Goal: Task Accomplishment & Management: Use online tool/utility

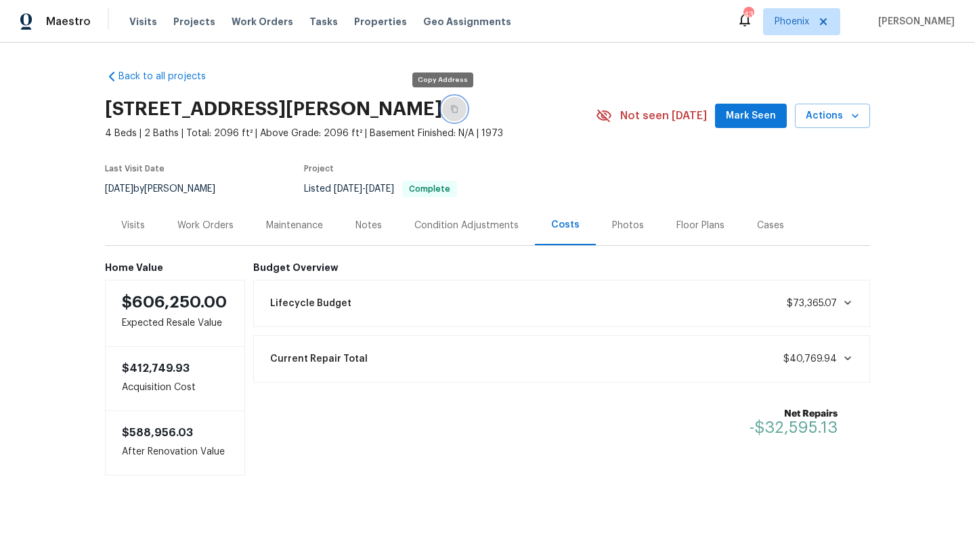
click at [444, 114] on button "button" at bounding box center [454, 109] width 24 height 24
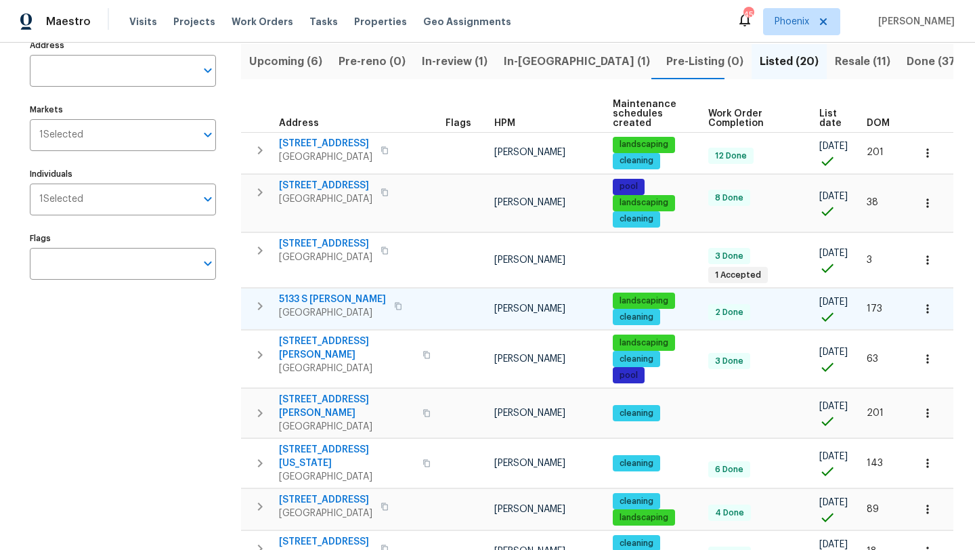
scroll to position [98, 0]
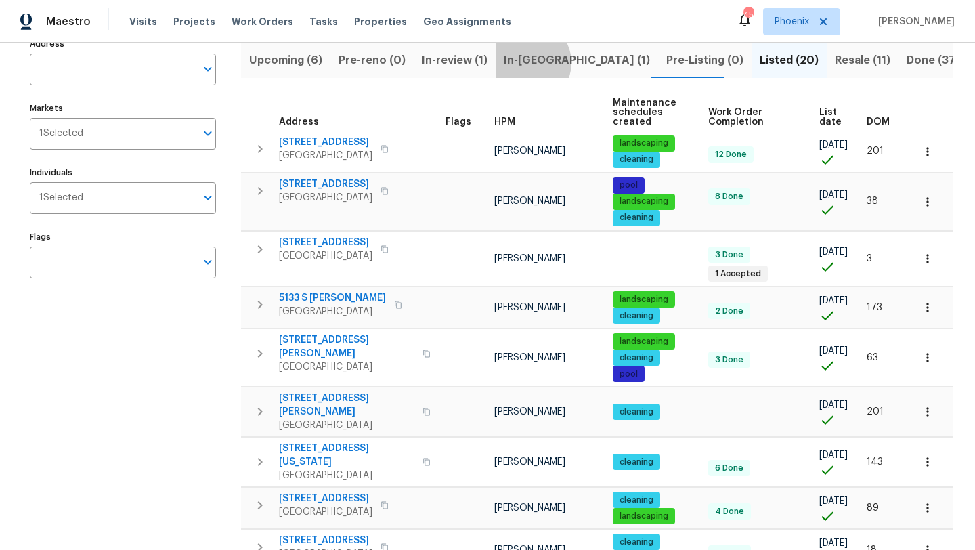
click at [521, 62] on span "In-reno (1)" at bounding box center [577, 60] width 146 height 19
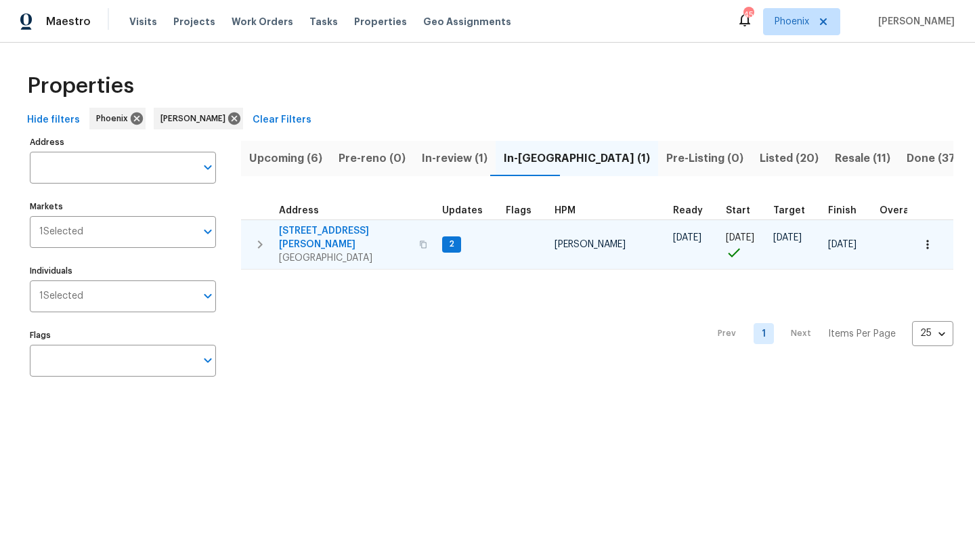
click at [297, 231] on span "30941 N Karen Ave" at bounding box center [345, 237] width 132 height 27
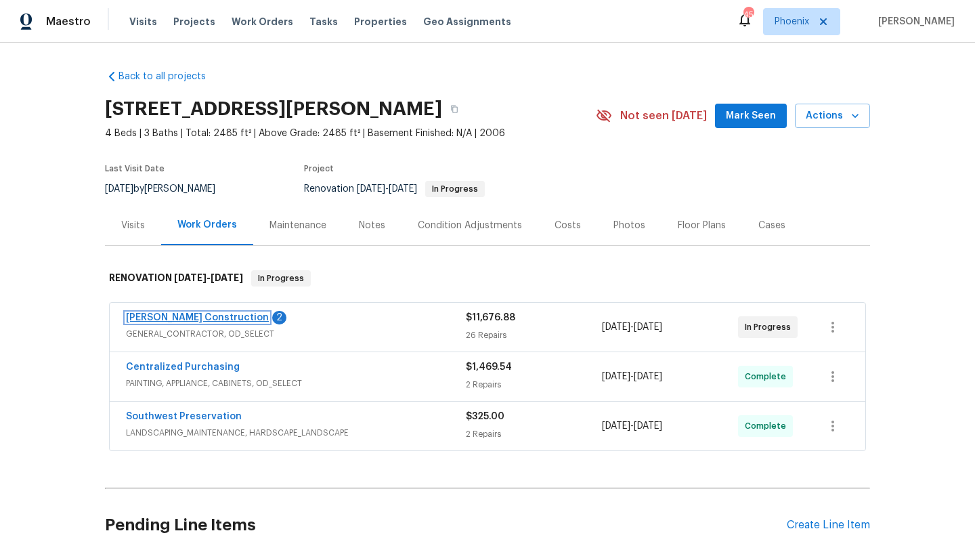
click at [200, 314] on link "[PERSON_NAME] Construction" at bounding box center [197, 317] width 143 height 9
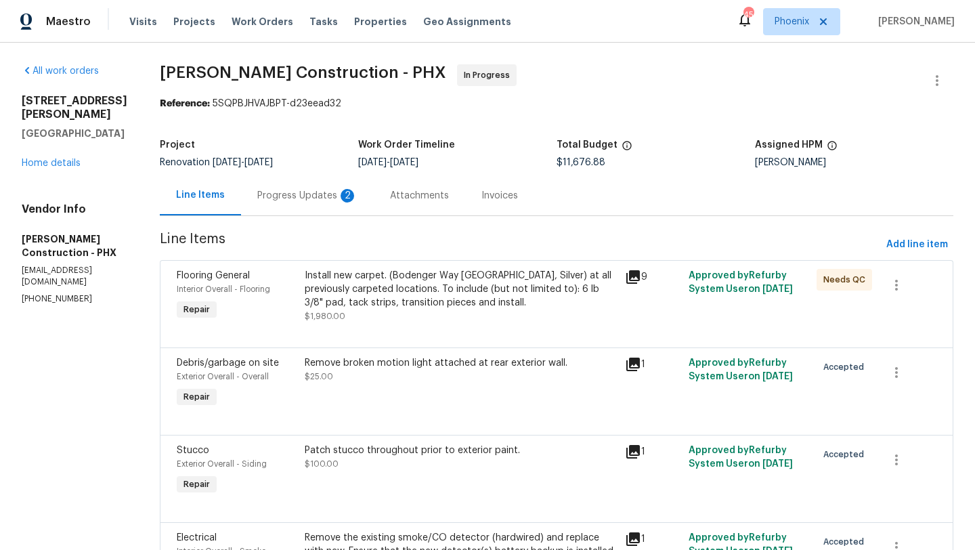
click at [324, 194] on div "Progress Updates 2" at bounding box center [307, 196] width 100 height 14
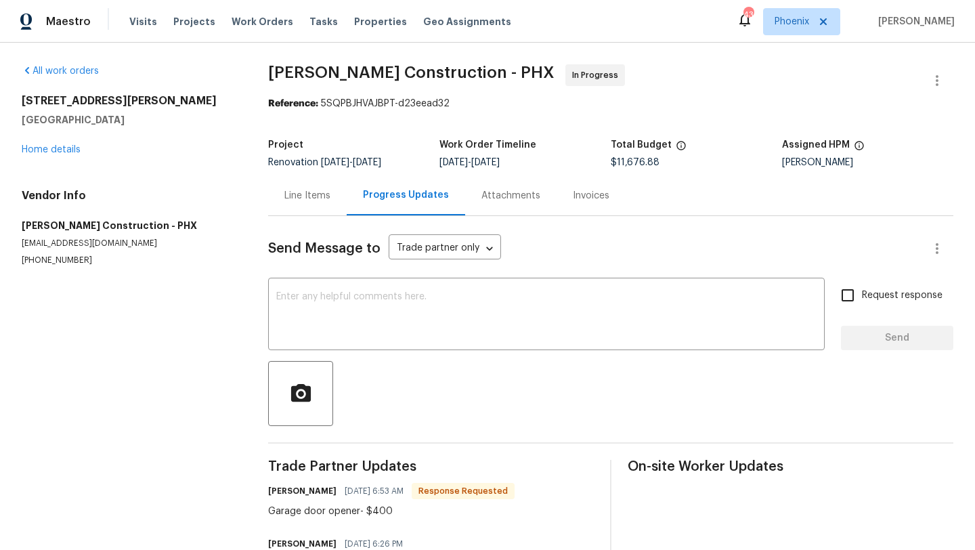
scroll to position [59, 0]
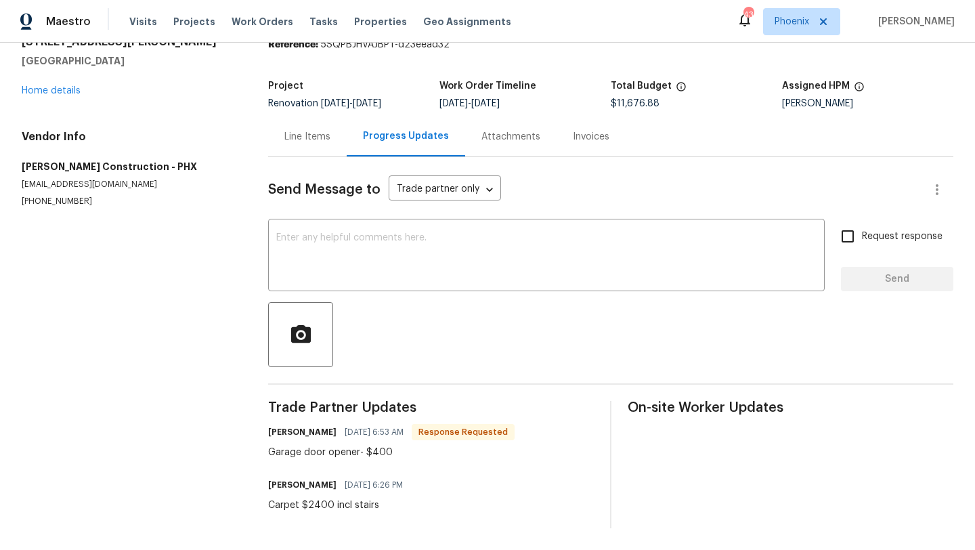
click at [318, 140] on div "Line Items" at bounding box center [307, 137] width 46 height 14
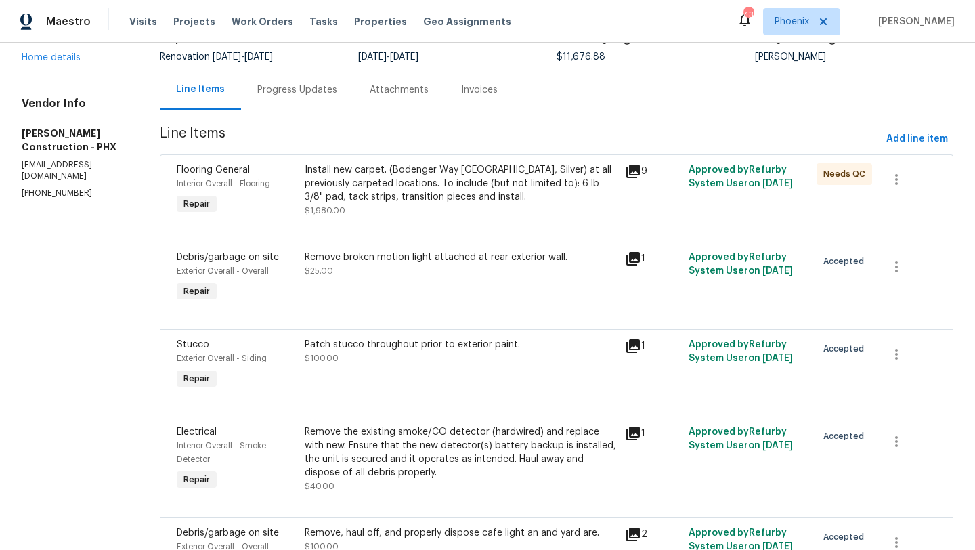
scroll to position [62, 0]
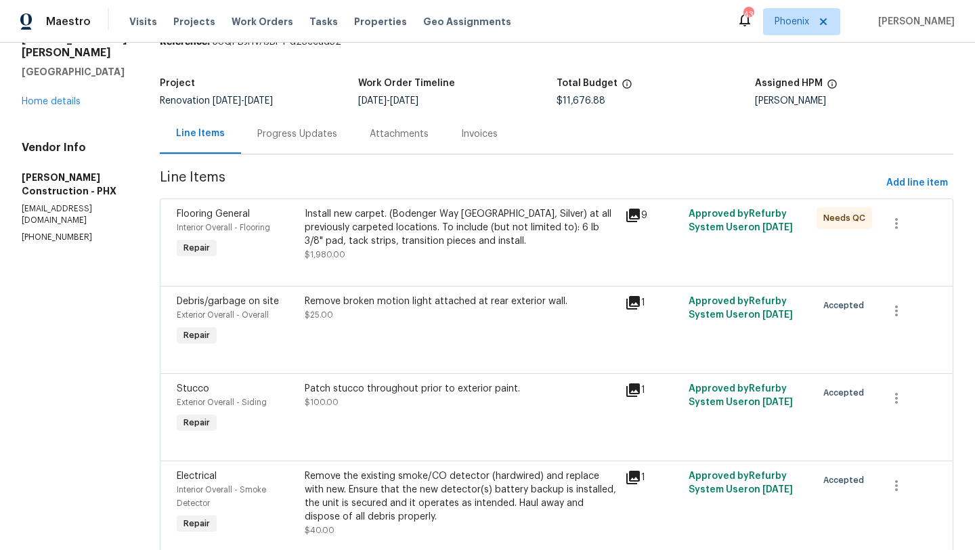
click at [354, 246] on div "Install new carpet. (Bodenger Way 945 Winter Ash, Silver) at all previously car…" at bounding box center [461, 227] width 312 height 41
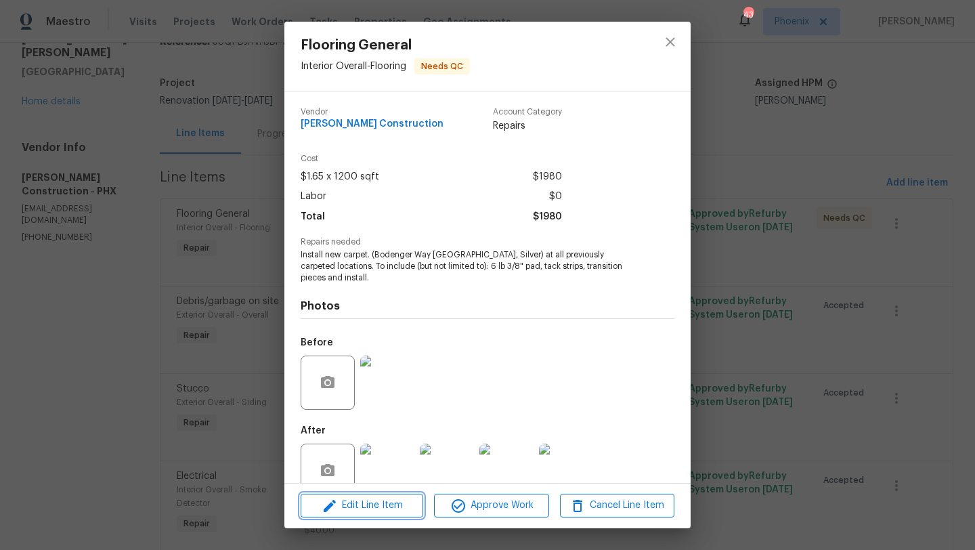
click at [387, 507] on span "Edit Line Item" at bounding box center [362, 505] width 114 height 17
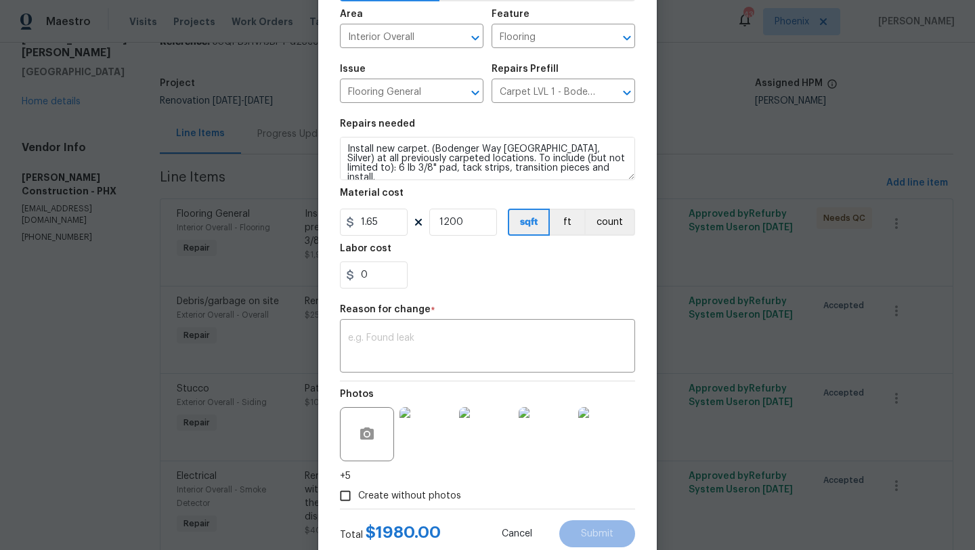
scroll to position [95, 0]
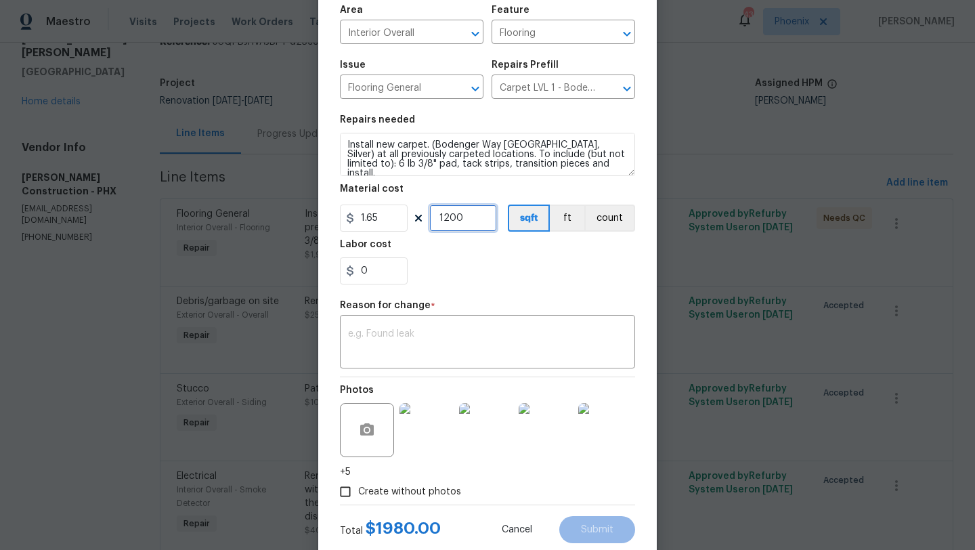
click at [466, 216] on input "1200" at bounding box center [463, 218] width 68 height 27
type input "1455"
click at [404, 341] on textarea at bounding box center [487, 343] width 279 height 28
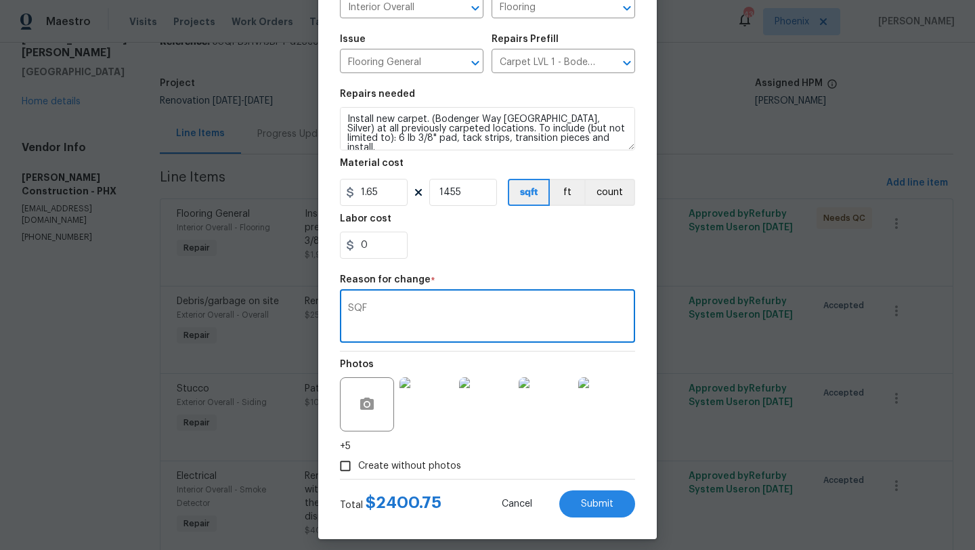
scroll to position [123, 0]
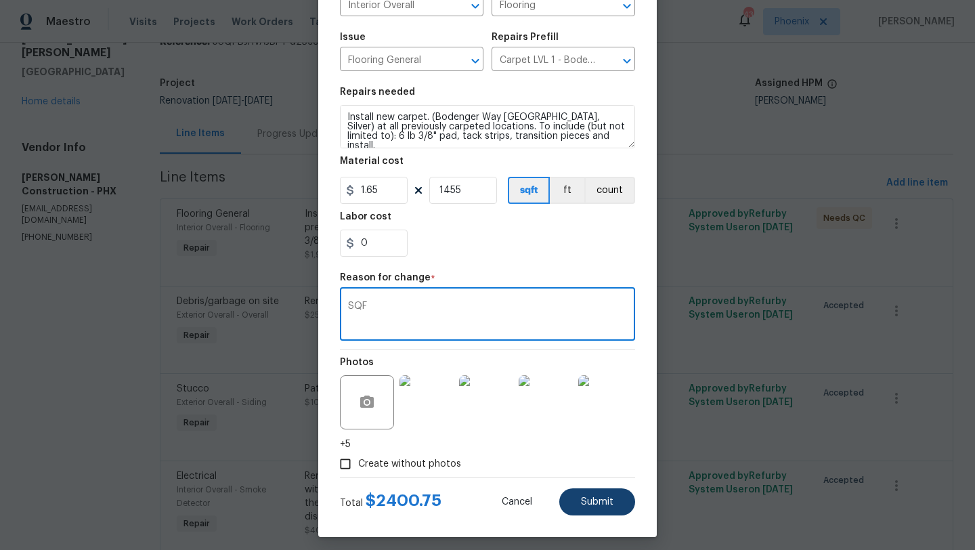
type textarea "SQF"
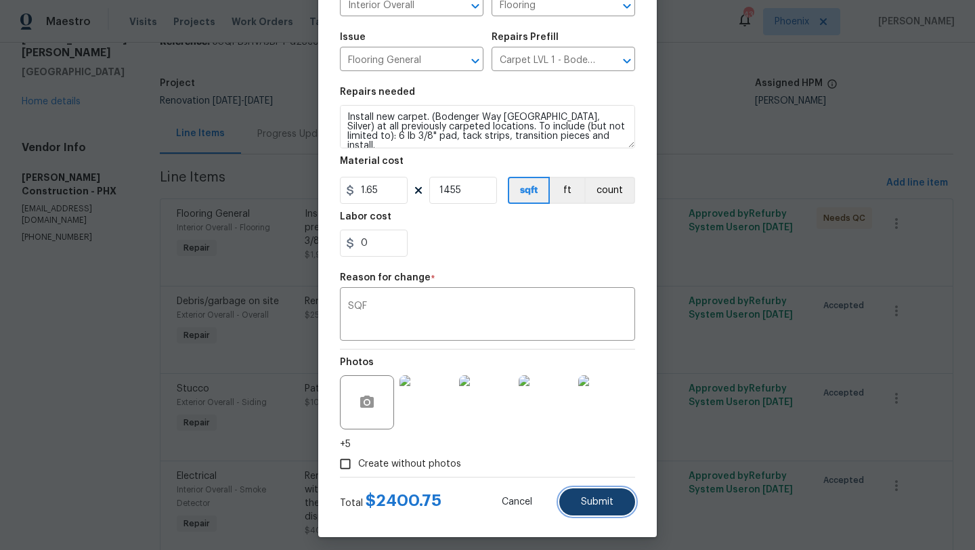
click at [593, 500] on span "Submit" at bounding box center [597, 502] width 33 height 10
type input "1200"
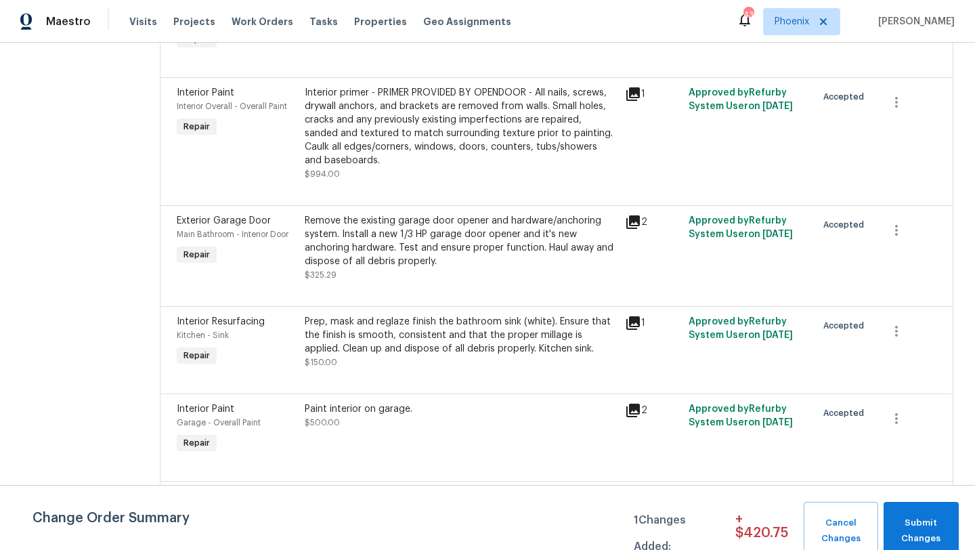
scroll to position [739, 0]
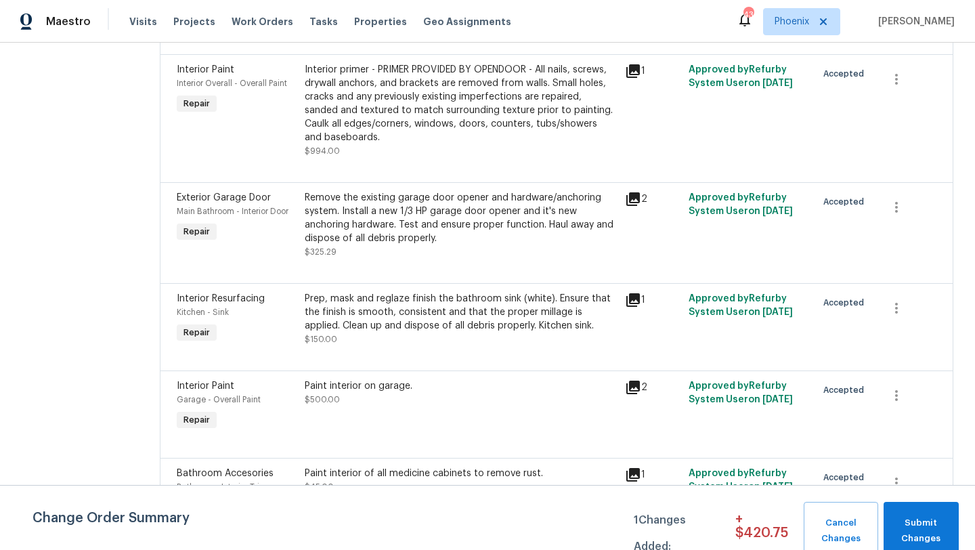
click at [391, 226] on div "Remove the existing garage door opener and hardware/anchoring system. Install a…" at bounding box center [461, 218] width 312 height 54
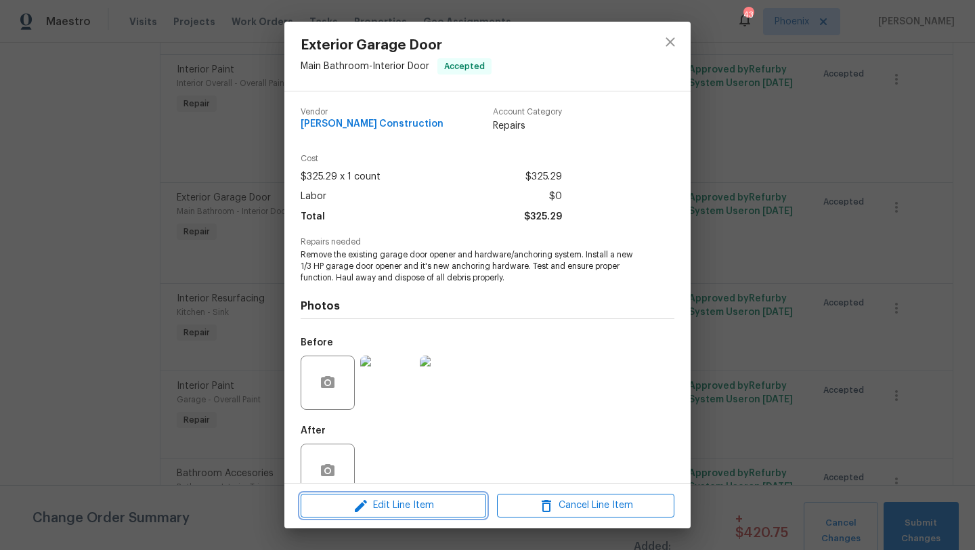
click at [446, 510] on span "Edit Line Item" at bounding box center [393, 505] width 177 height 17
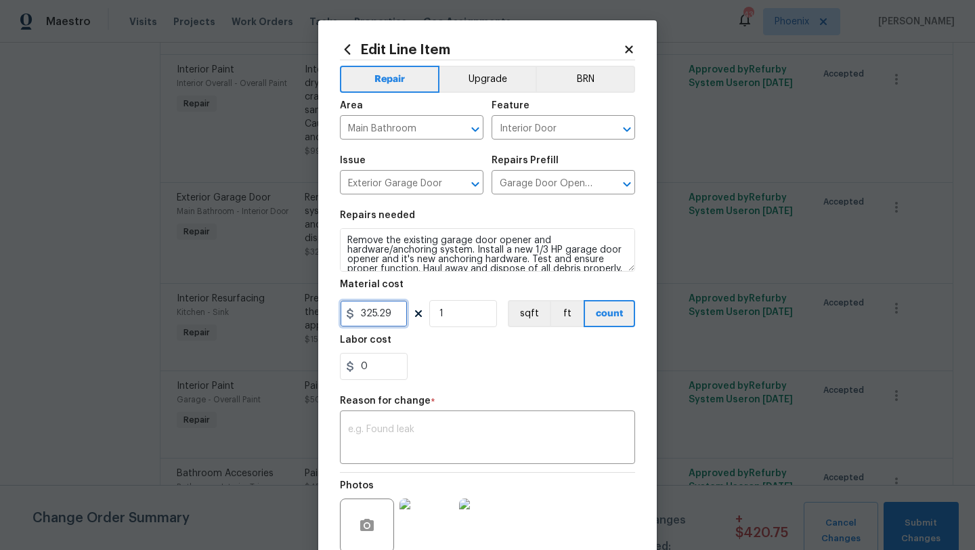
click at [395, 314] on input "325.29" at bounding box center [374, 313] width 68 height 27
type input "400"
click at [427, 353] on div "Labor cost" at bounding box center [487, 344] width 295 height 18
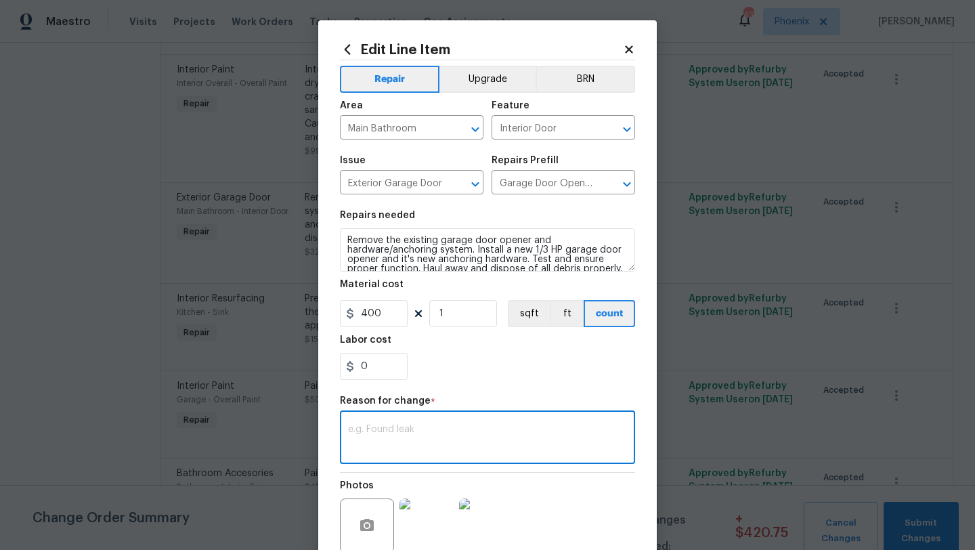
click at [435, 445] on textarea at bounding box center [487, 439] width 279 height 28
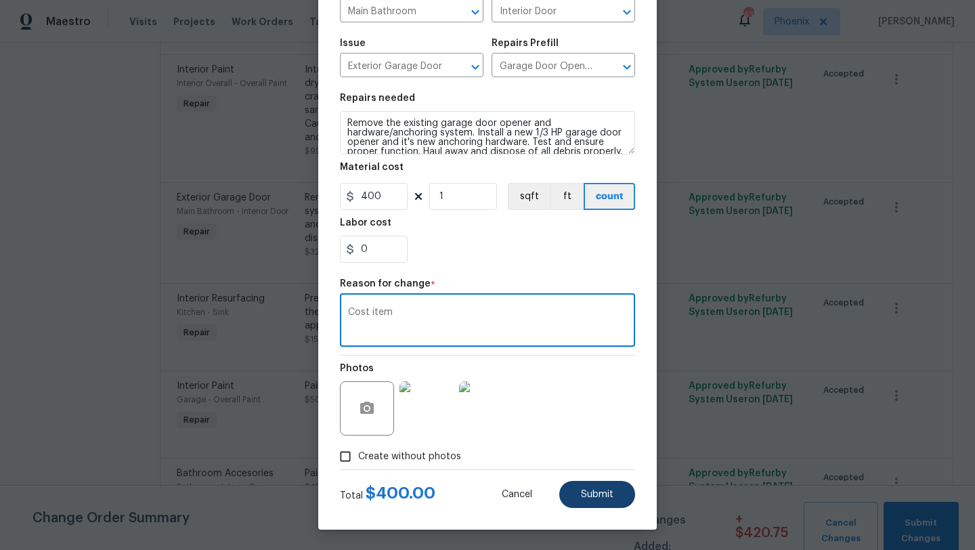
type textarea "Cost item"
click at [605, 503] on button "Submit" at bounding box center [597, 494] width 76 height 27
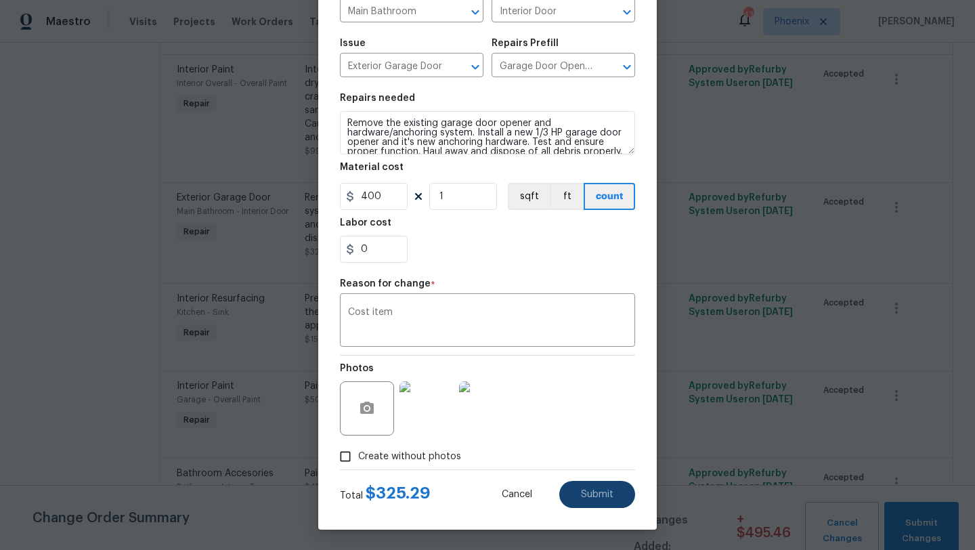
type input "325.29"
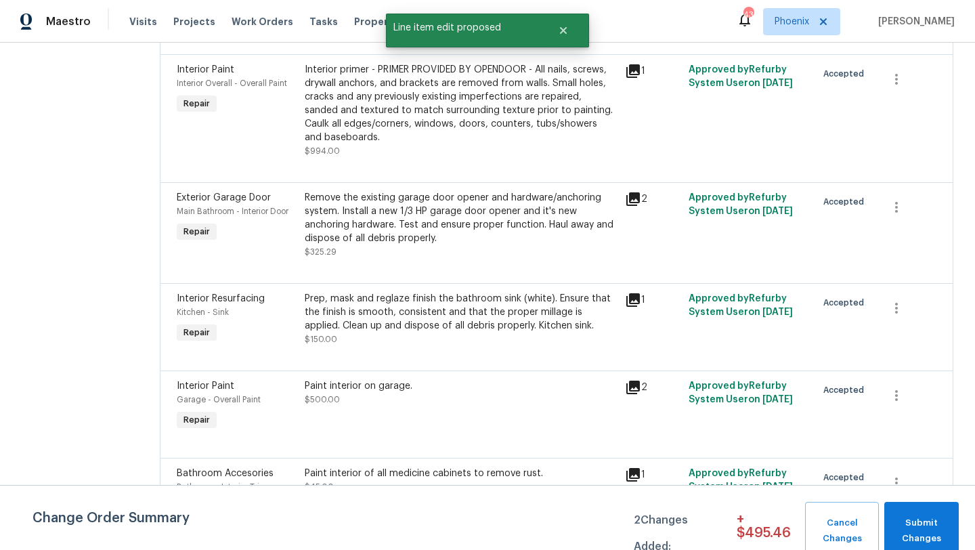
scroll to position [0, 0]
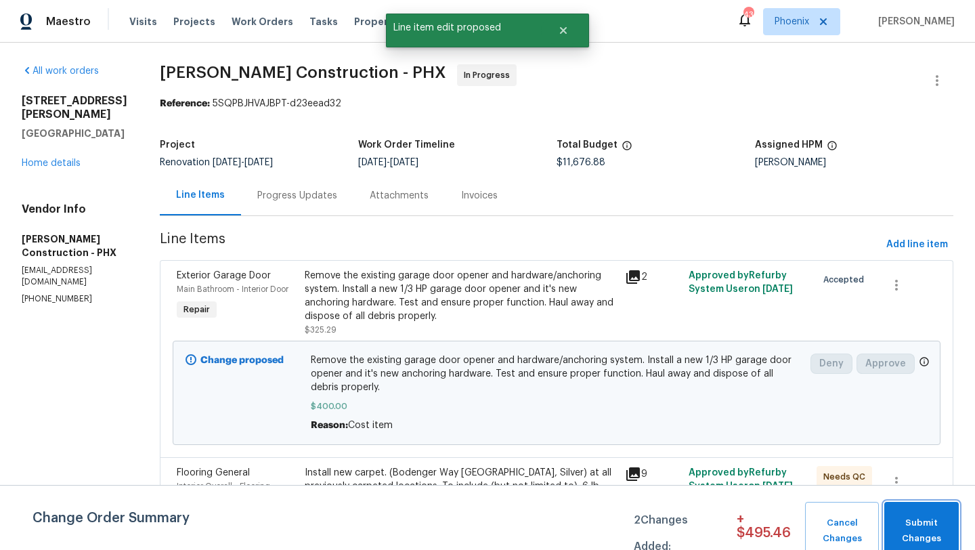
click at [911, 525] on span "Submit Changes" at bounding box center [921, 530] width 61 height 31
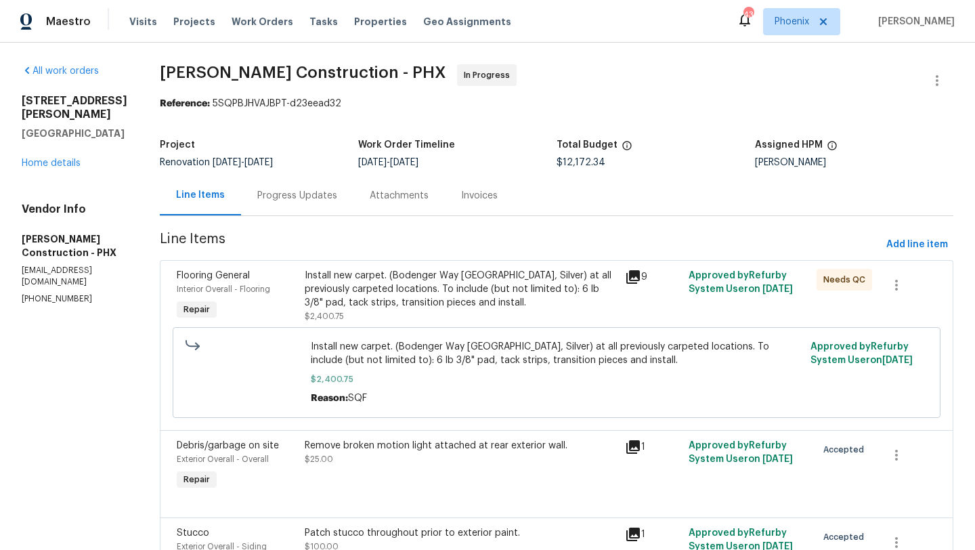
click at [304, 207] on div "Progress Updates" at bounding box center [297, 195] width 112 height 40
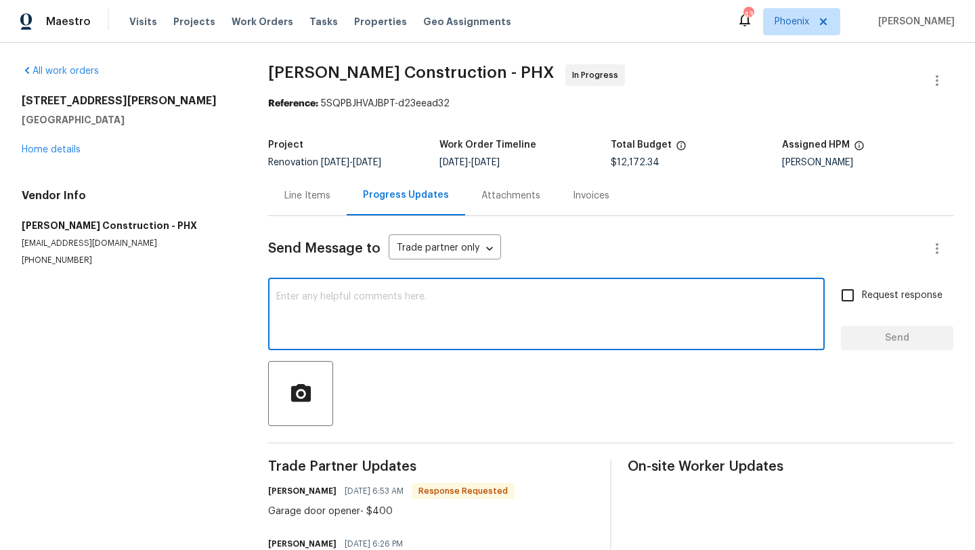
click at [330, 333] on textarea at bounding box center [546, 315] width 540 height 47
type textarea "Updated"
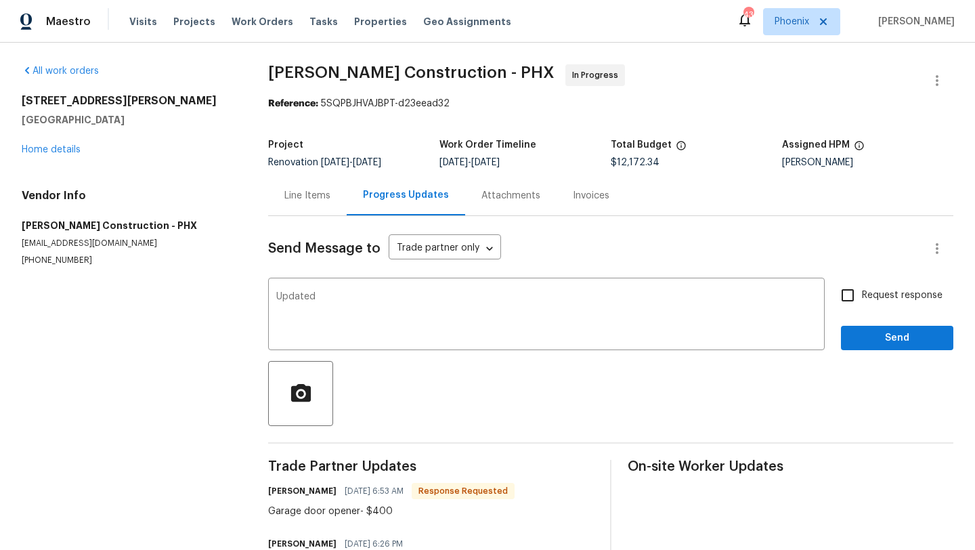
click at [875, 356] on div "Send Message to Trade partner only Trade partner only ​ Updated x ​ Request res…" at bounding box center [610, 401] width 685 height 371
click at [875, 339] on span "Send" at bounding box center [897, 338] width 91 height 17
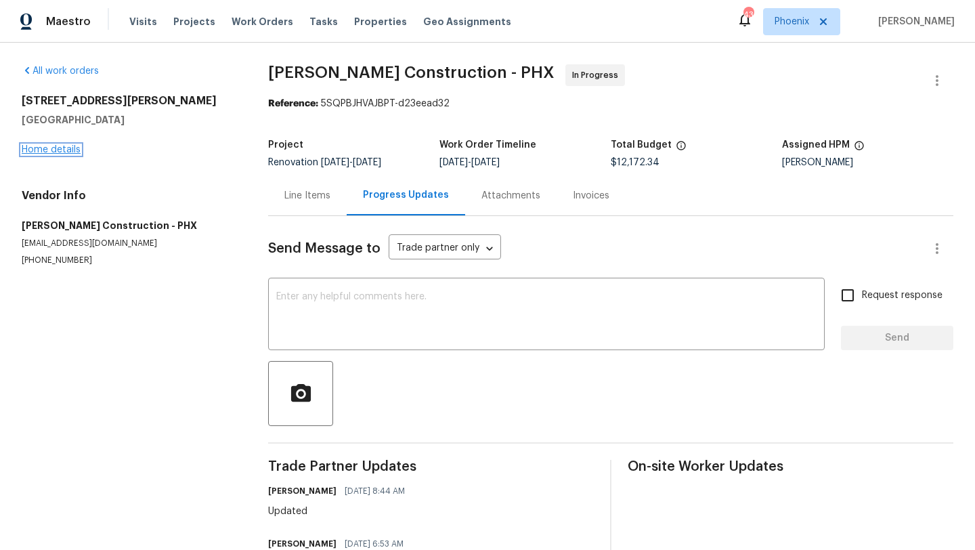
click at [44, 151] on link "Home details" at bounding box center [51, 149] width 59 height 9
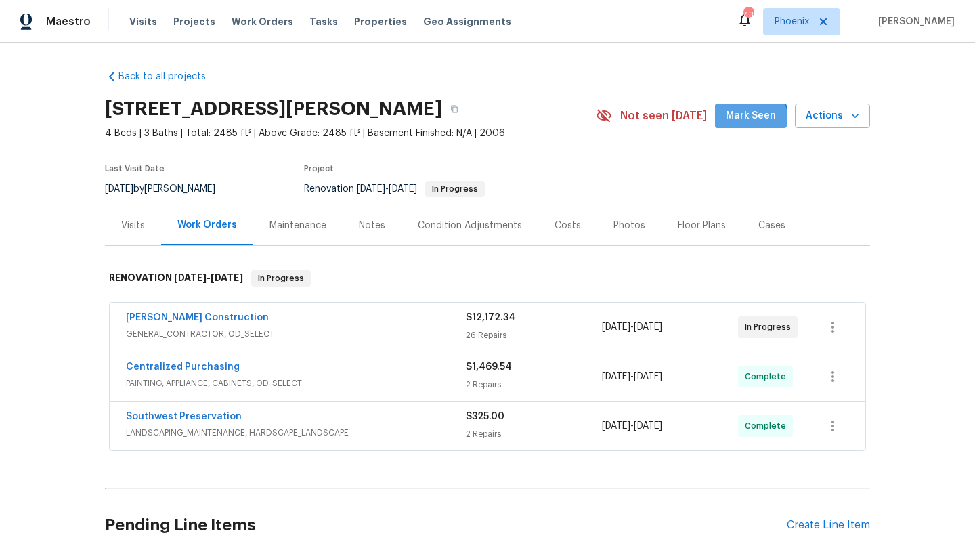
click at [729, 123] on button "Mark Seen" at bounding box center [751, 116] width 72 height 25
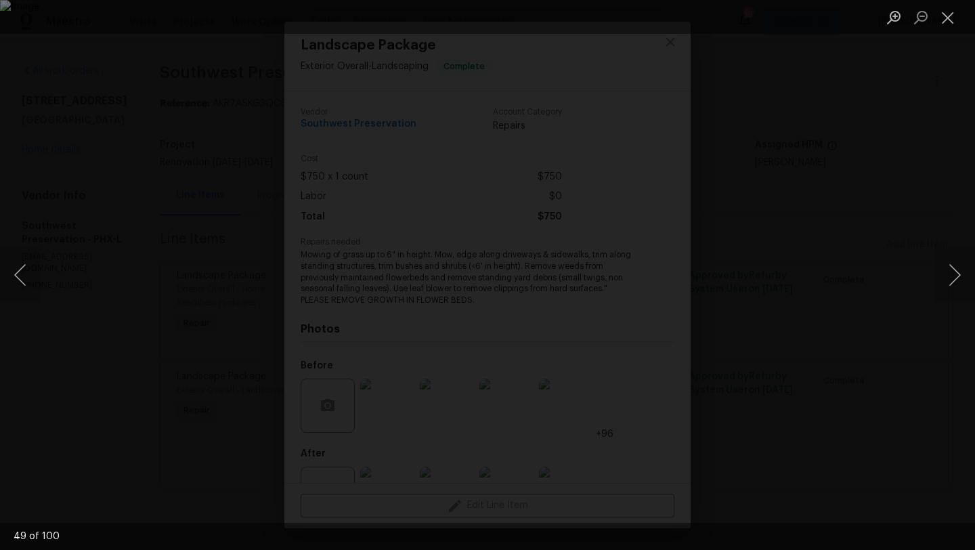
scroll to position [51, 0]
click at [948, 23] on button "Close lightbox" at bounding box center [948, 17] width 27 height 24
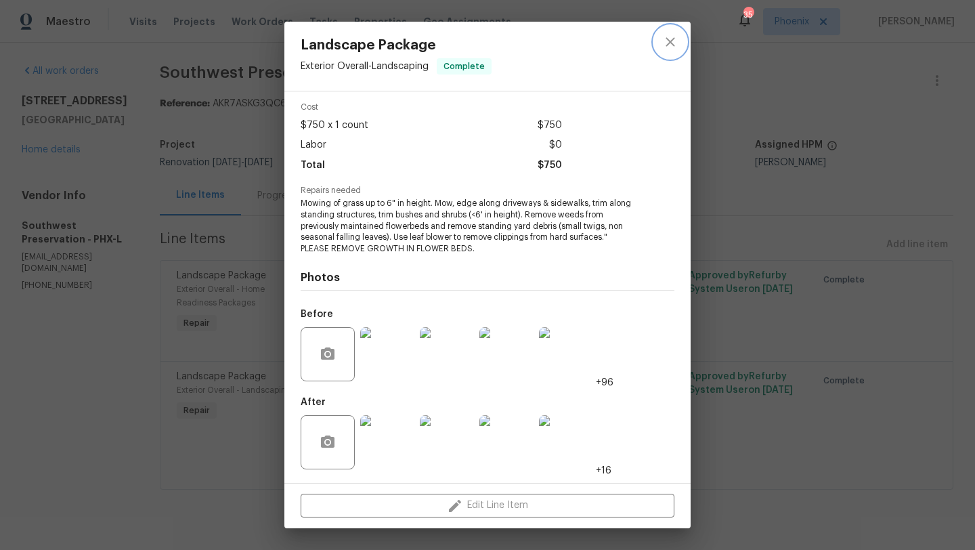
click at [675, 42] on icon "close" at bounding box center [670, 42] width 16 height 16
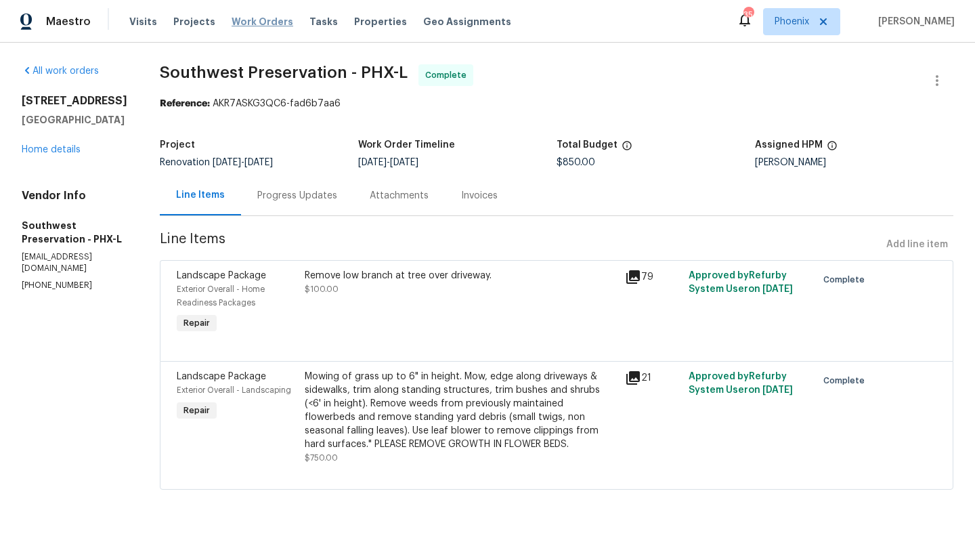
click at [260, 15] on span "Work Orders" at bounding box center [263, 22] width 62 height 14
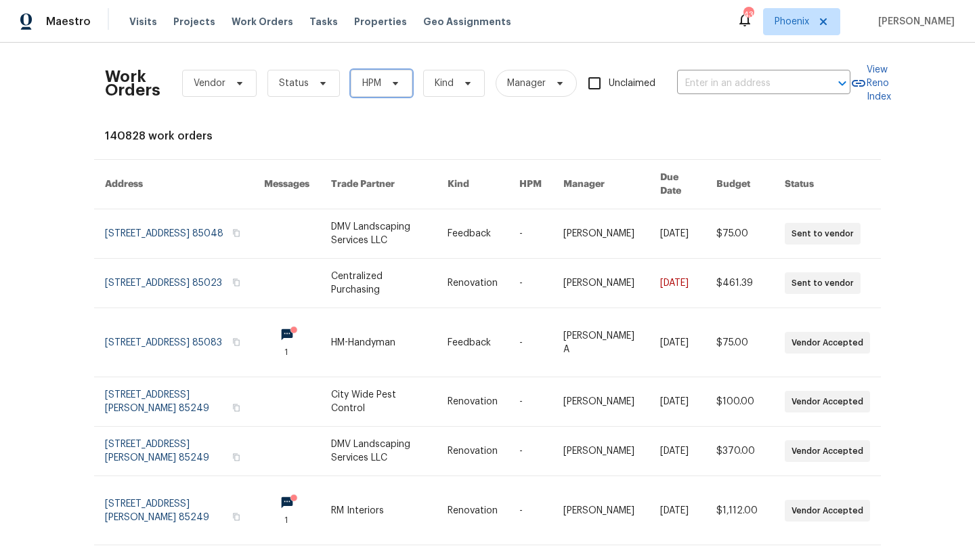
click at [391, 82] on icon at bounding box center [395, 83] width 11 height 11
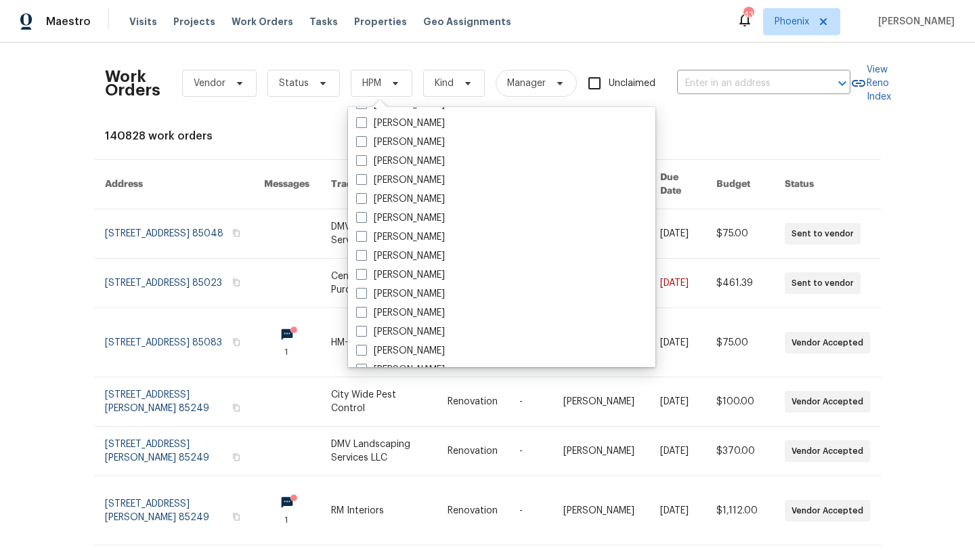
scroll to position [813, 0]
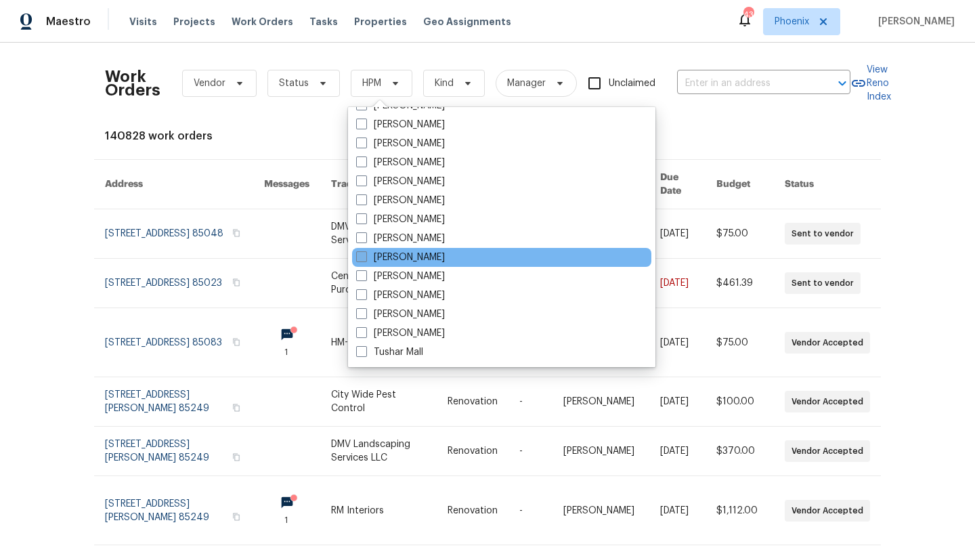
click at [362, 261] on span at bounding box center [361, 256] width 11 height 11
click at [362, 259] on input "[PERSON_NAME]" at bounding box center [360, 255] width 9 height 9
checkbox input "true"
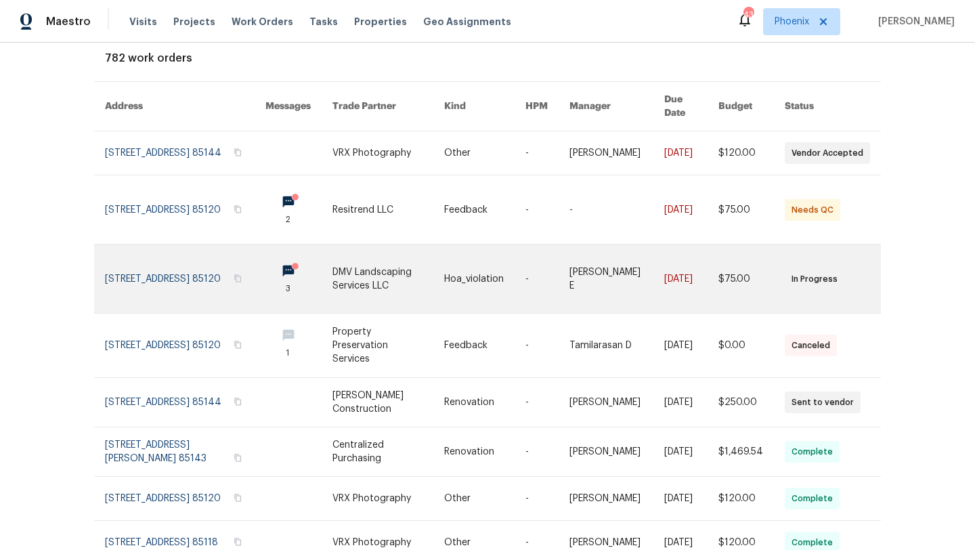
scroll to position [85, 0]
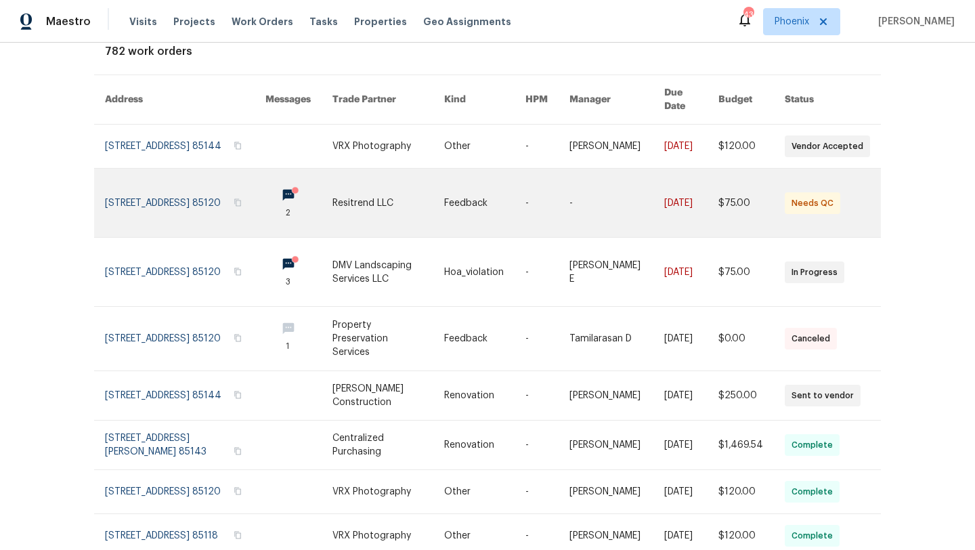
click at [119, 203] on link at bounding box center [185, 203] width 161 height 68
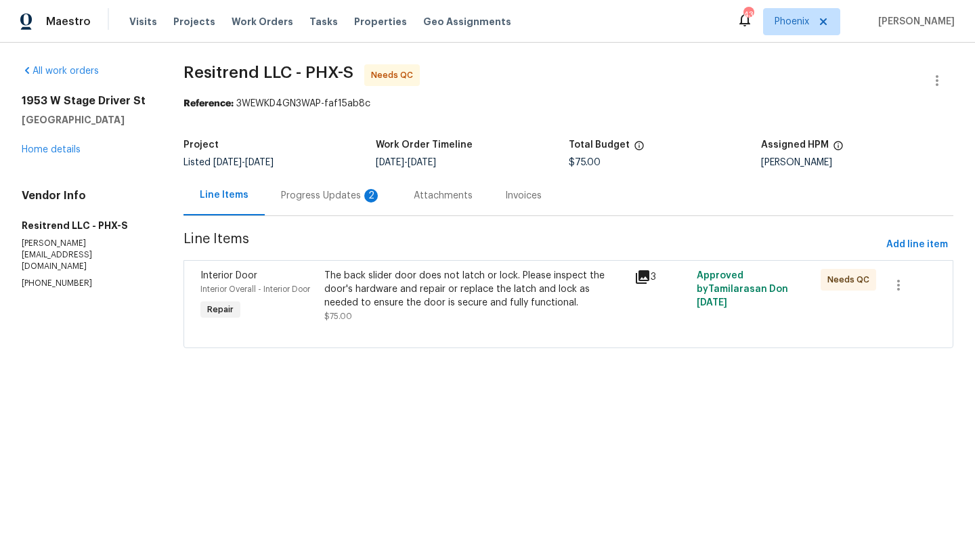
click at [339, 204] on div "Progress Updates 2" at bounding box center [331, 195] width 133 height 40
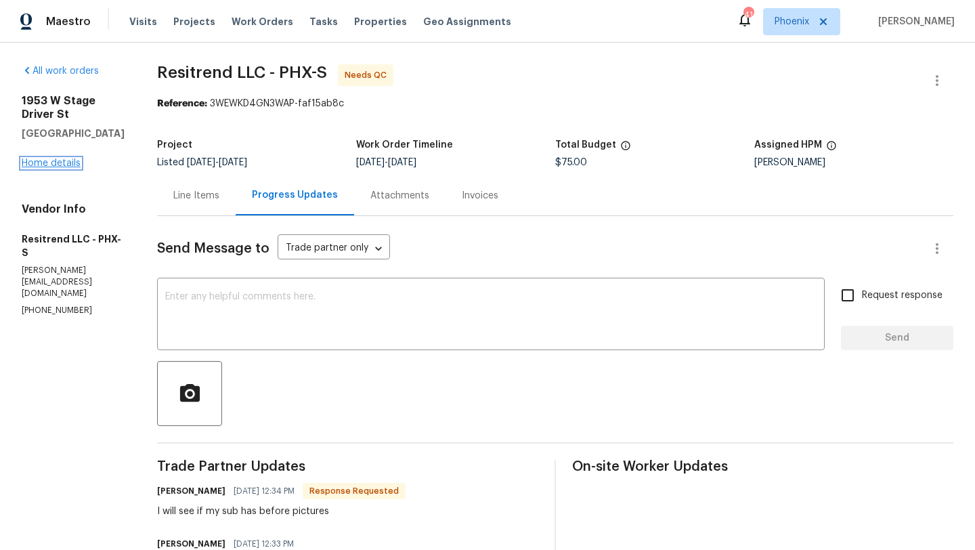
click at [63, 168] on link "Home details" at bounding box center [51, 162] width 59 height 9
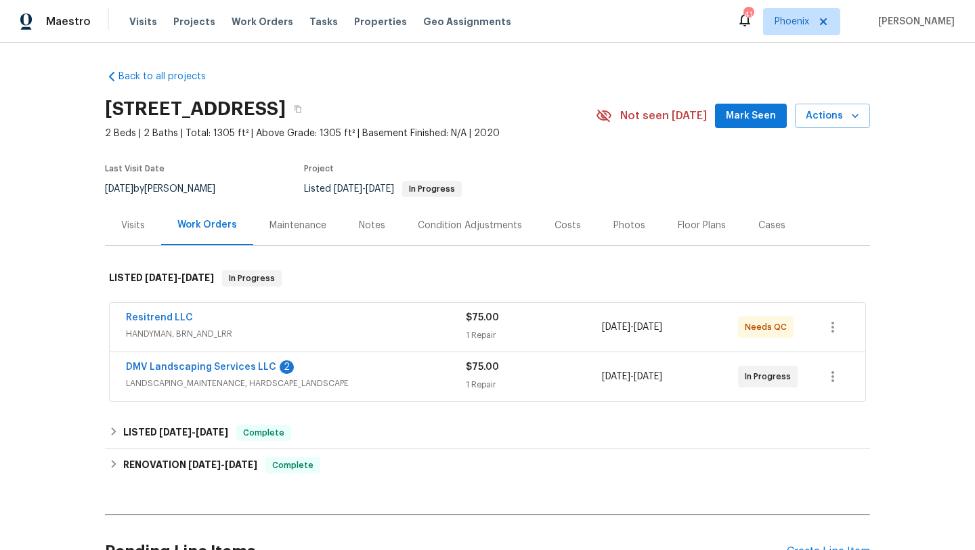
click at [371, 219] on div "Notes" at bounding box center [372, 226] width 26 height 14
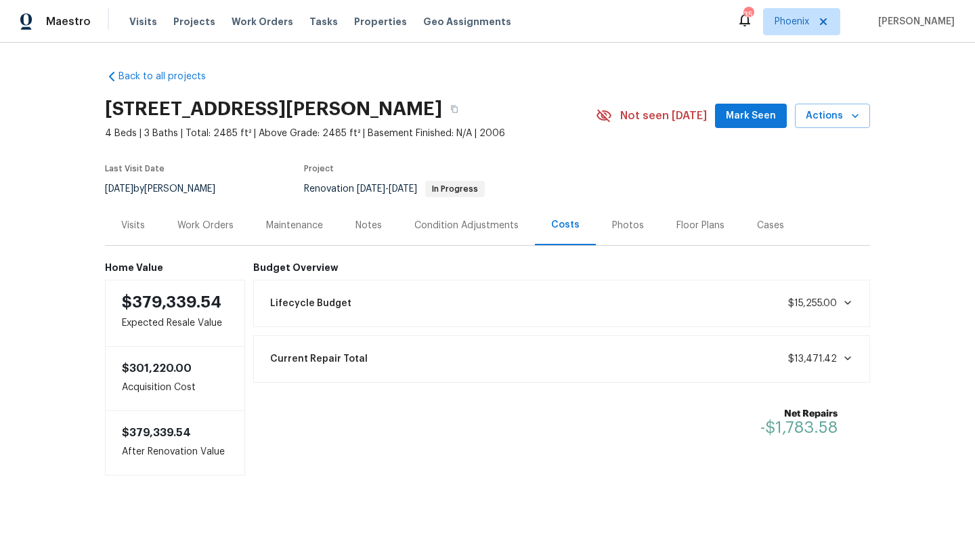
click at [250, 32] on div "Visits Projects Work Orders Tasks Properties Geo Assignments" at bounding box center [328, 21] width 398 height 27
click at [263, 18] on span "Work Orders" at bounding box center [263, 22] width 62 height 14
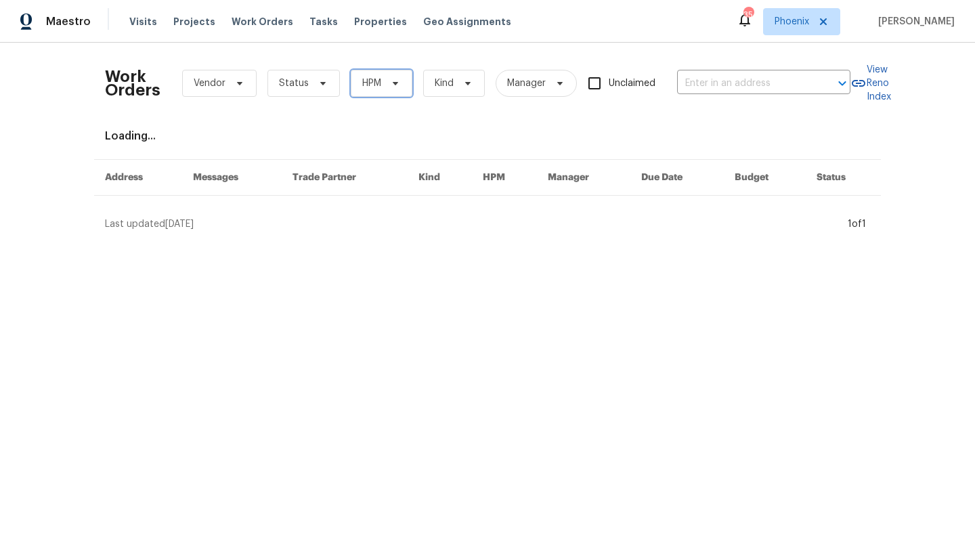
click at [390, 82] on icon at bounding box center [395, 83] width 11 height 11
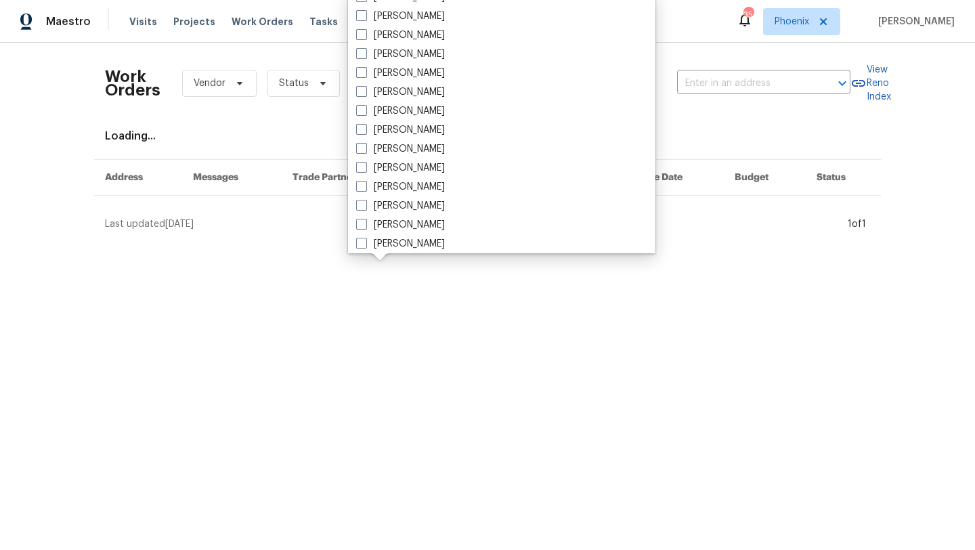
scroll to position [813, 0]
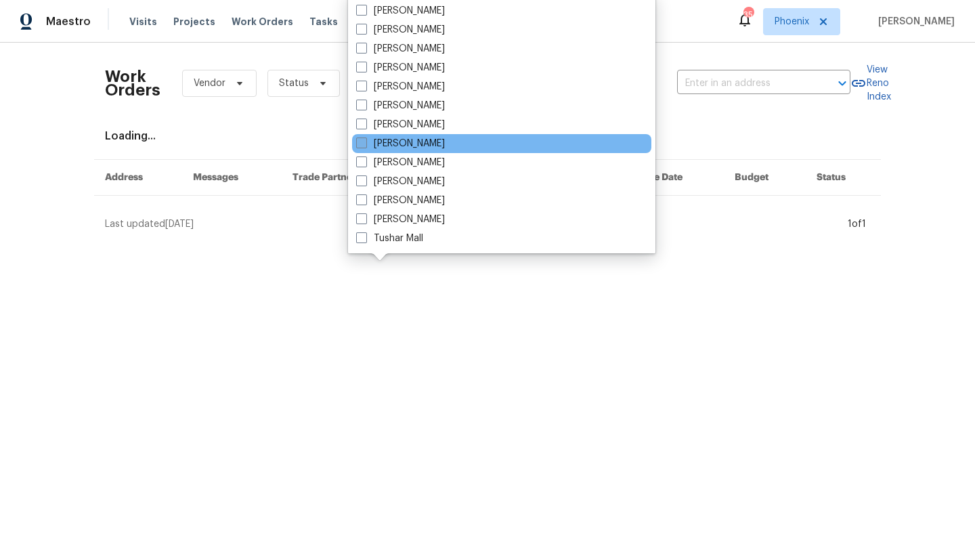
click at [366, 143] on label "[PERSON_NAME]" at bounding box center [400, 144] width 89 height 14
click at [365, 143] on input "[PERSON_NAME]" at bounding box center [360, 141] width 9 height 9
checkbox input "true"
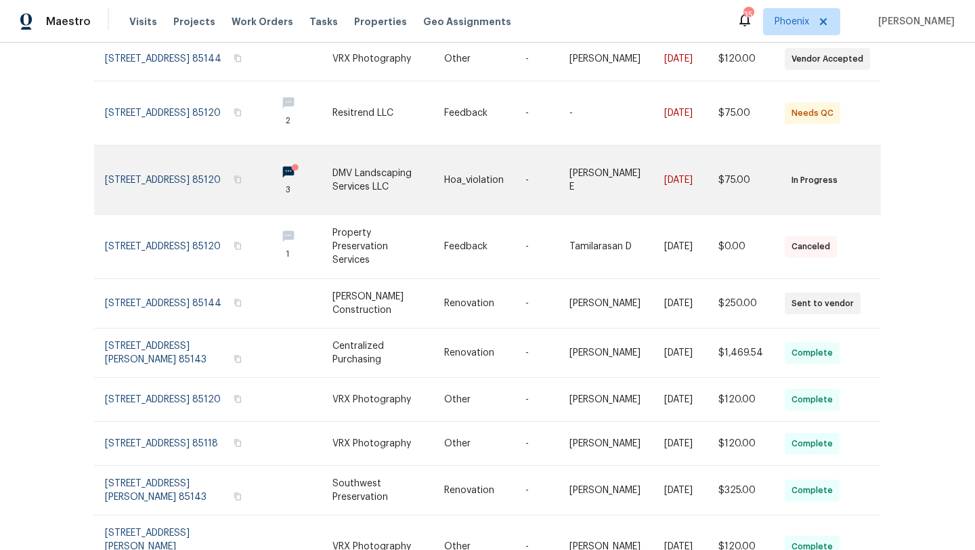
scroll to position [171, 0]
click at [183, 177] on link at bounding box center [185, 181] width 161 height 68
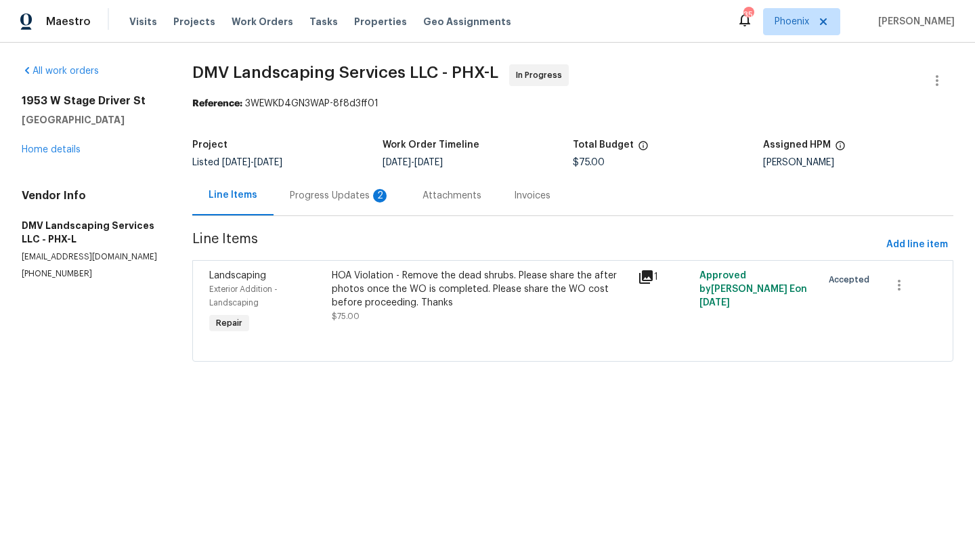
click at [343, 194] on div "Progress Updates 2" at bounding box center [340, 196] width 100 height 14
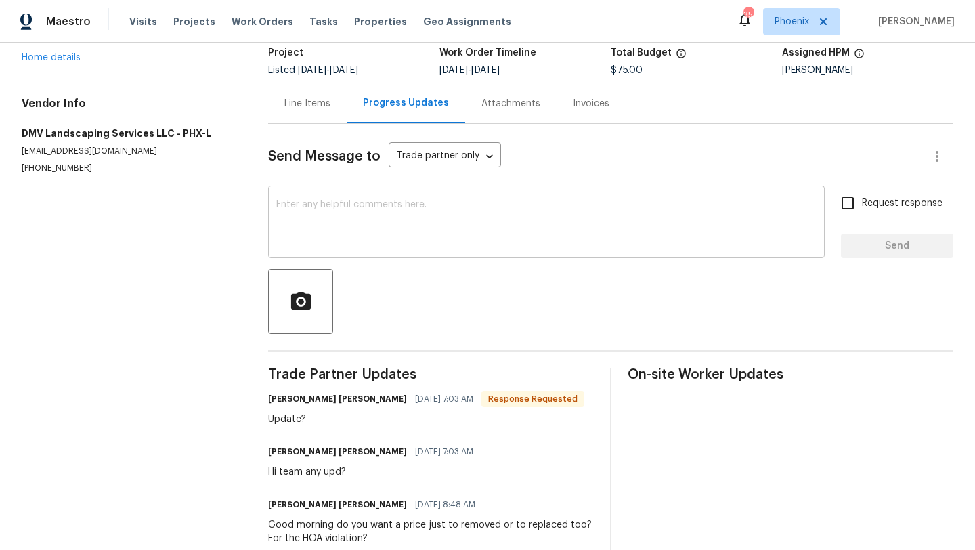
scroll to position [125, 0]
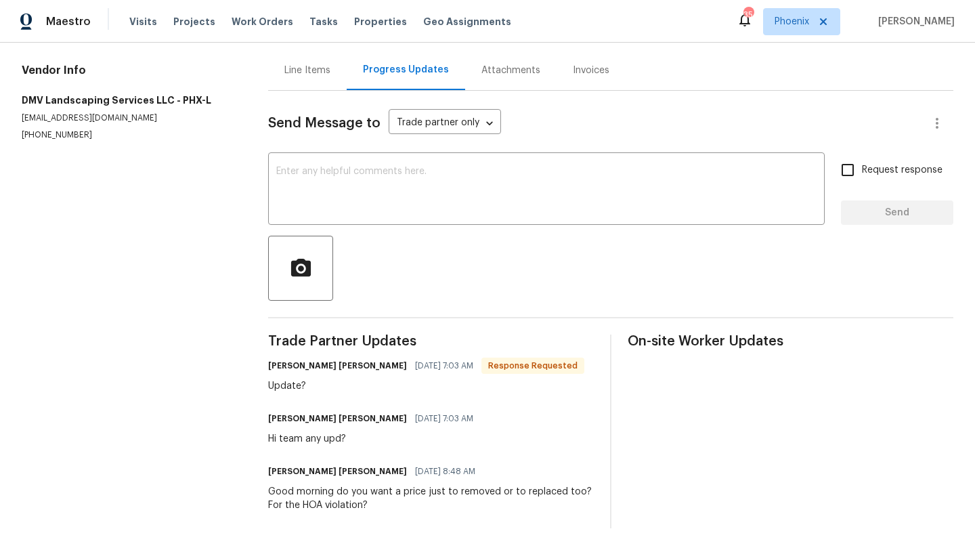
click at [328, 64] on div "Line Items" at bounding box center [307, 71] width 46 height 14
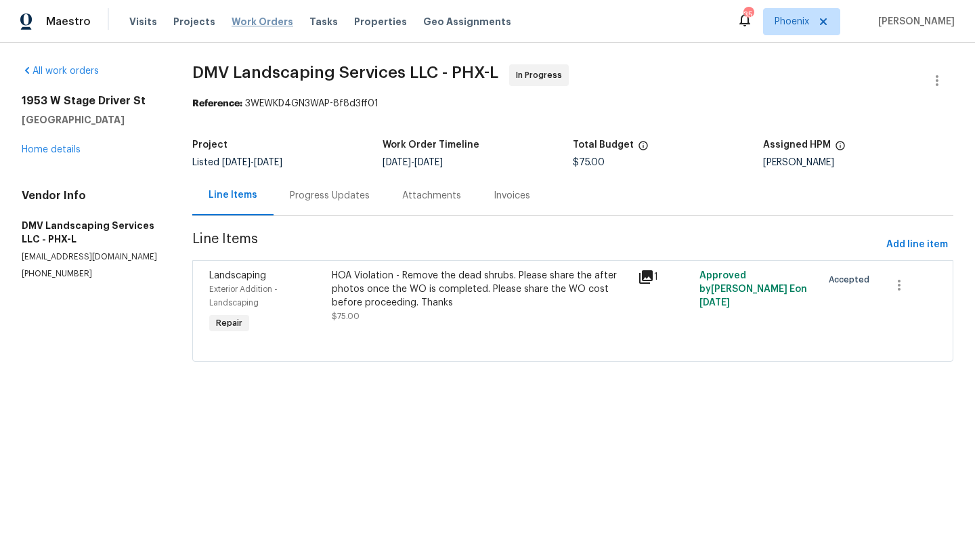
click at [240, 18] on span "Work Orders" at bounding box center [263, 22] width 62 height 14
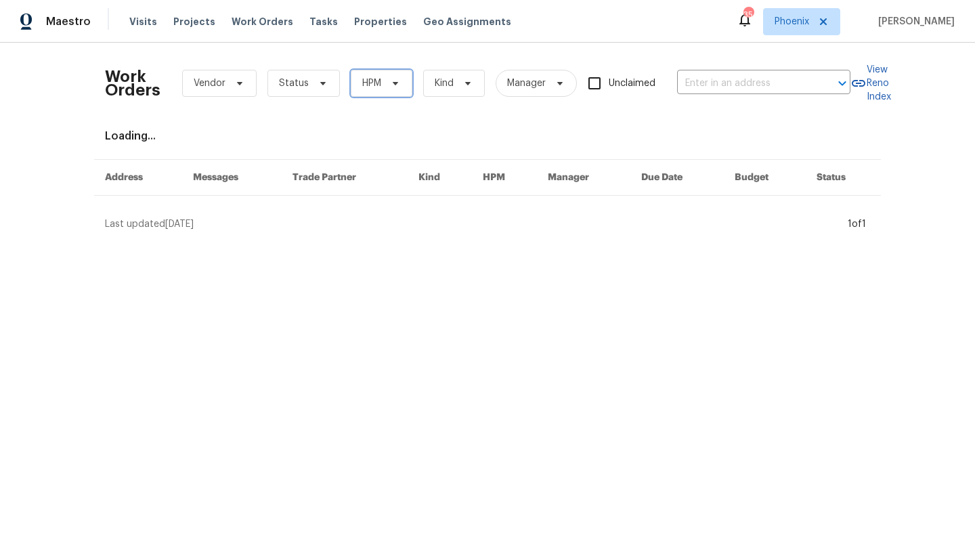
click at [391, 89] on span "HPM" at bounding box center [382, 83] width 62 height 27
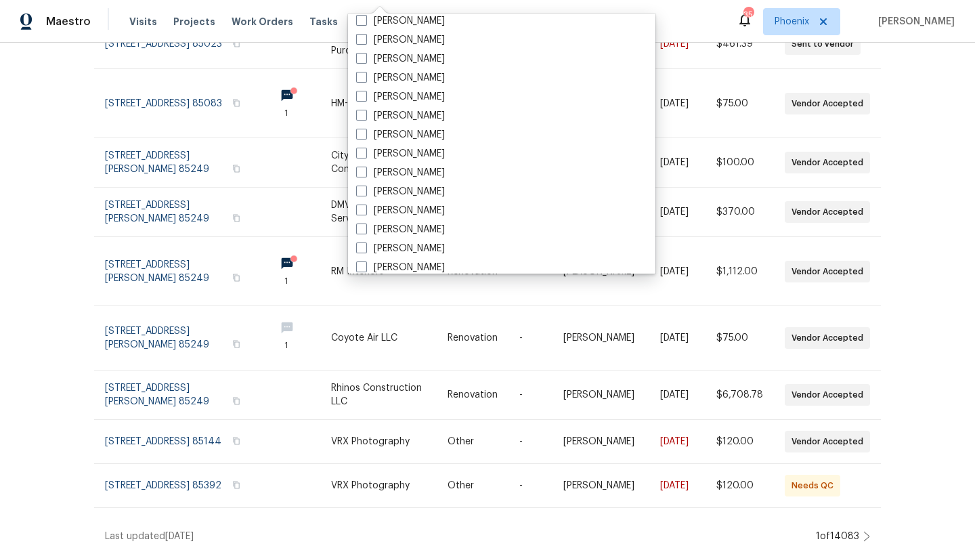
scroll to position [813, 0]
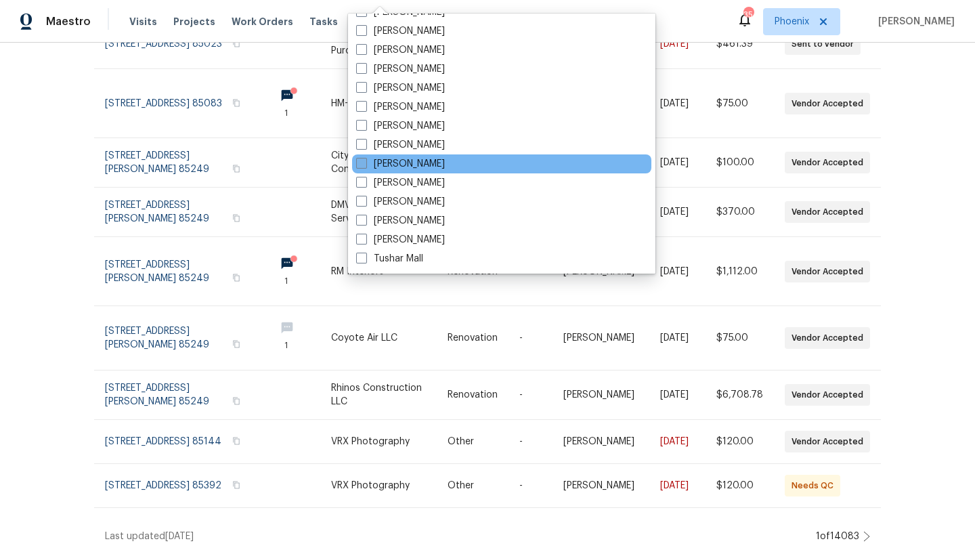
click at [362, 159] on span at bounding box center [361, 163] width 11 height 11
click at [362, 159] on input "[PERSON_NAME]" at bounding box center [360, 161] width 9 height 9
checkbox input "true"
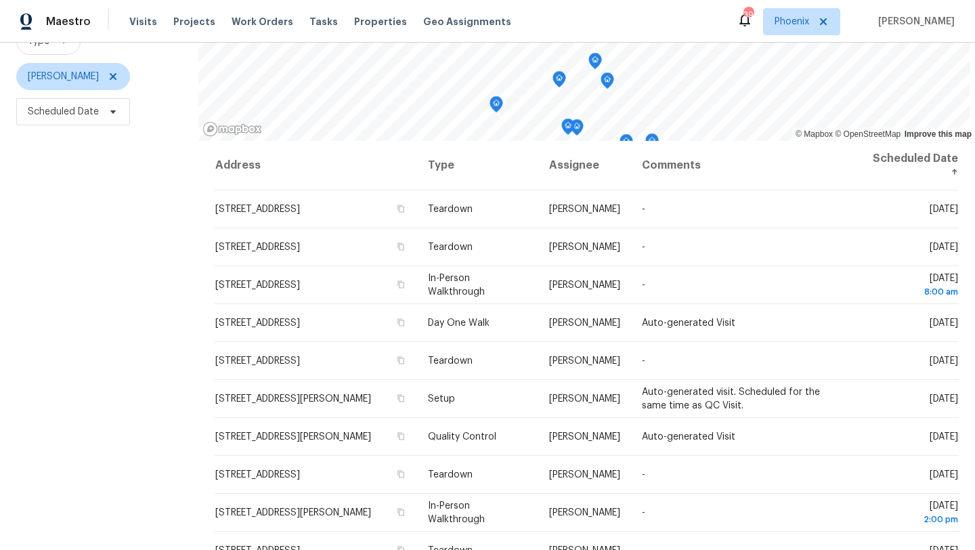
scroll to position [176, 0]
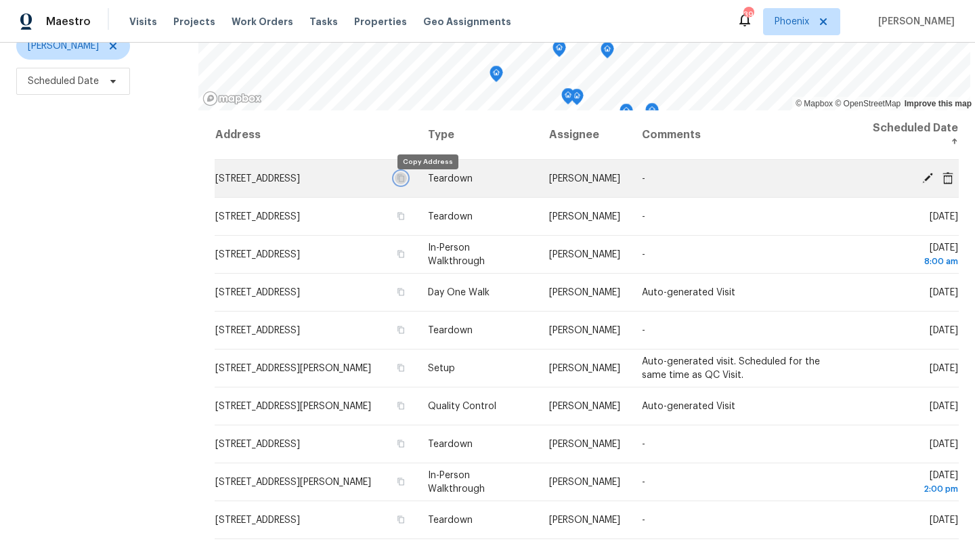
click at [404, 182] on icon "button" at bounding box center [400, 178] width 8 height 8
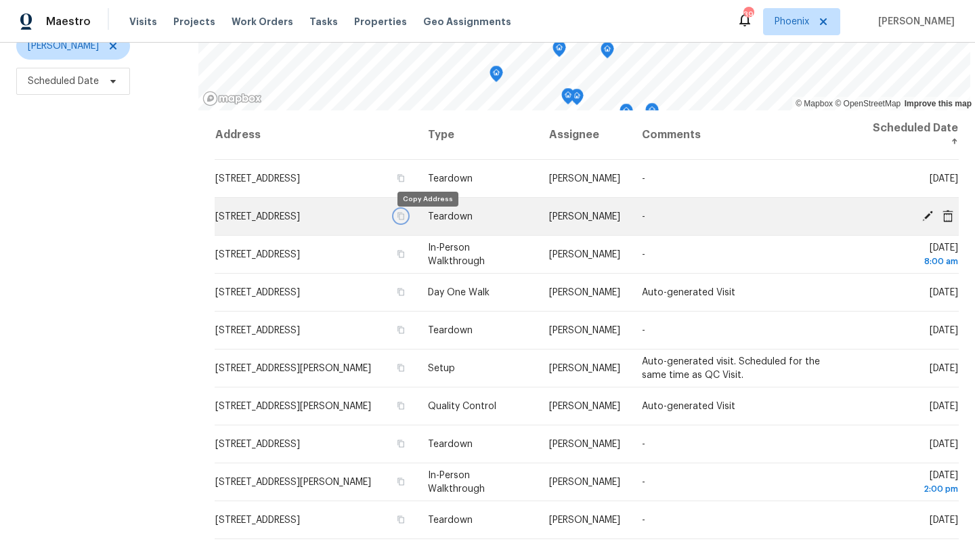
click at [404, 220] on icon "button" at bounding box center [400, 216] width 8 height 8
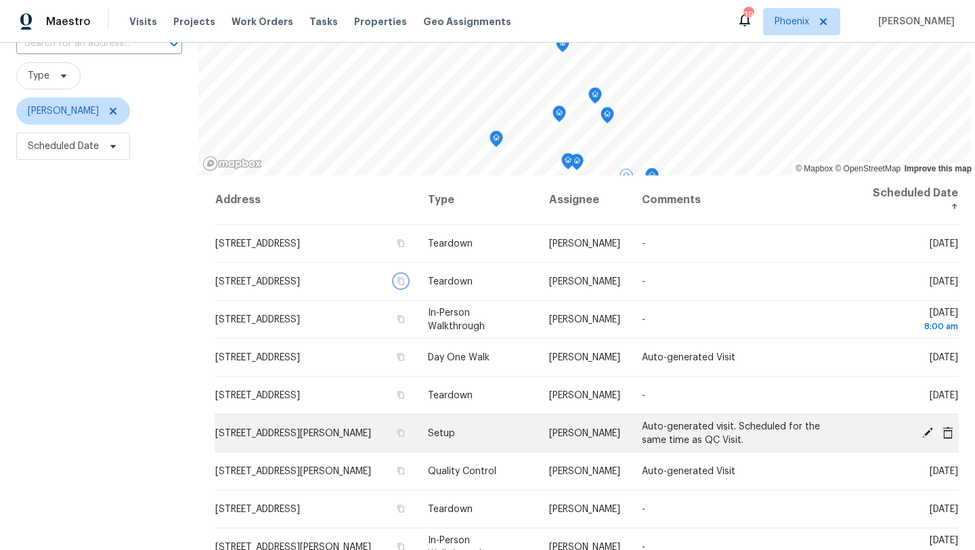
scroll to position [108, 0]
